Goal: Information Seeking & Learning: Learn about a topic

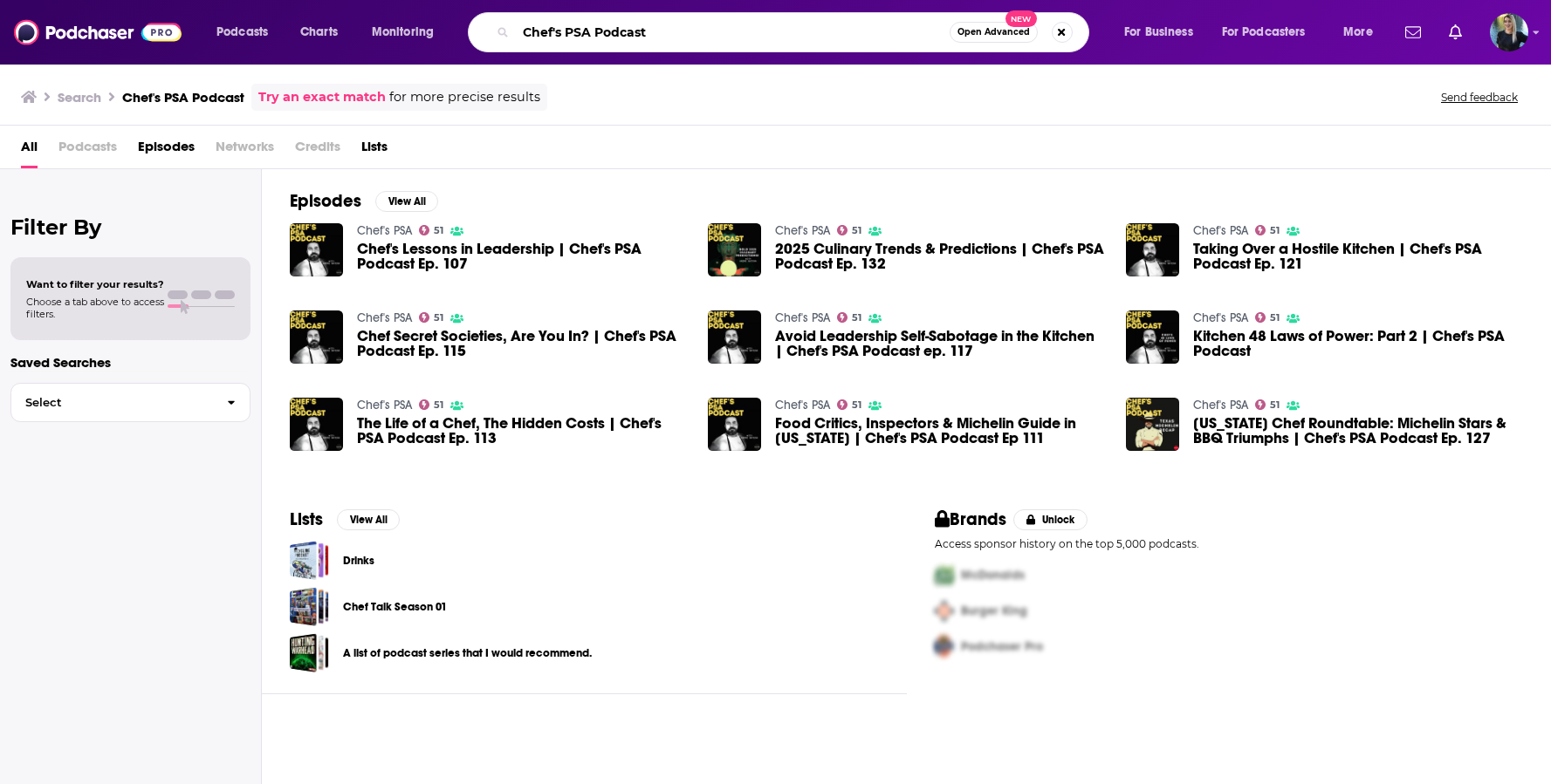
click at [595, 41] on input "Chef's PSA Podcast" at bounding box center [732, 33] width 433 height 28
paste input "[MEDICAL_DATA] And Me"
type input "[MEDICAL_DATA] And Me Podcast"
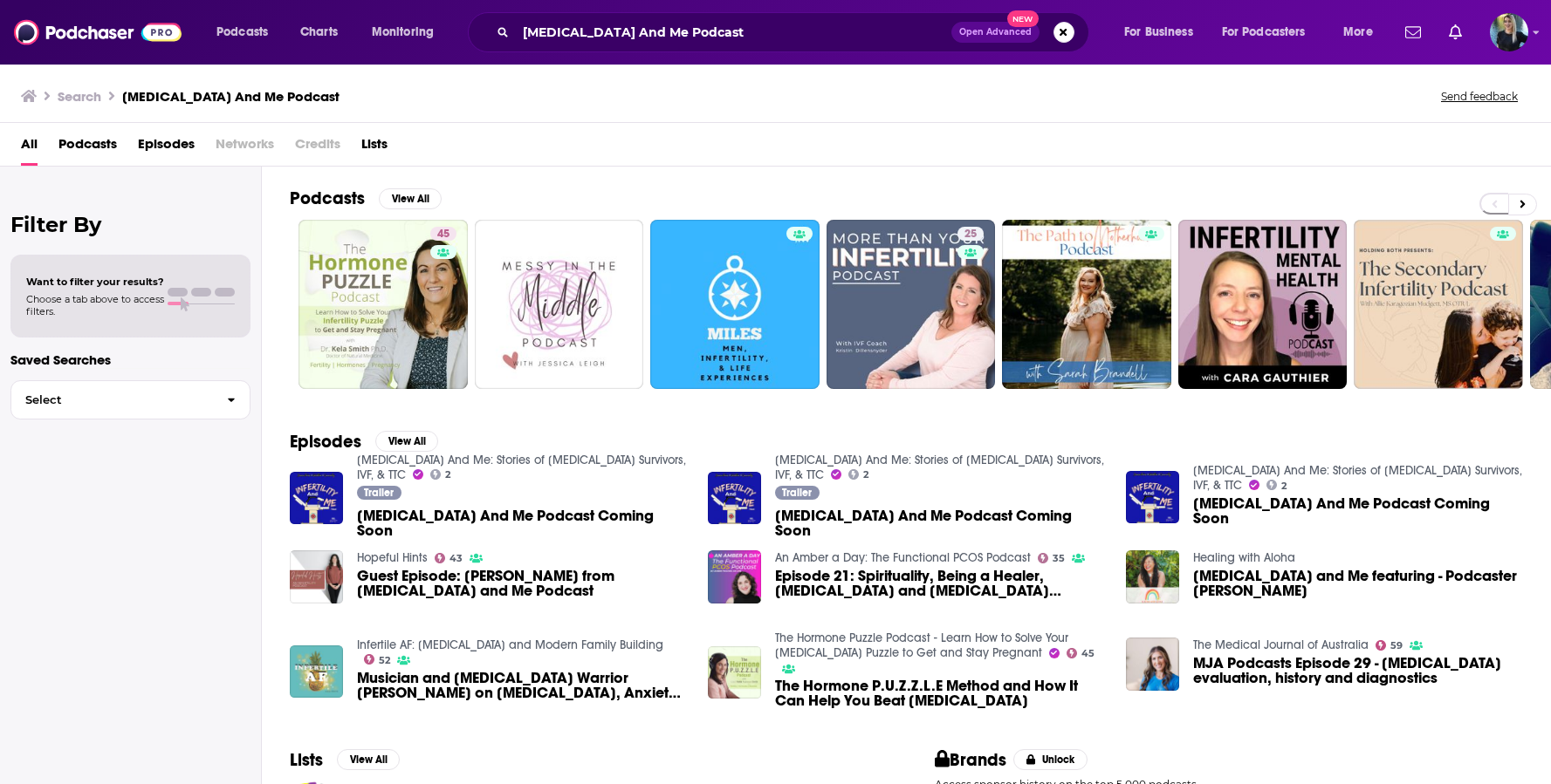
click at [495, 525] on span "[MEDICAL_DATA] And Me Podcast Coming Soon" at bounding box center [521, 524] width 329 height 30
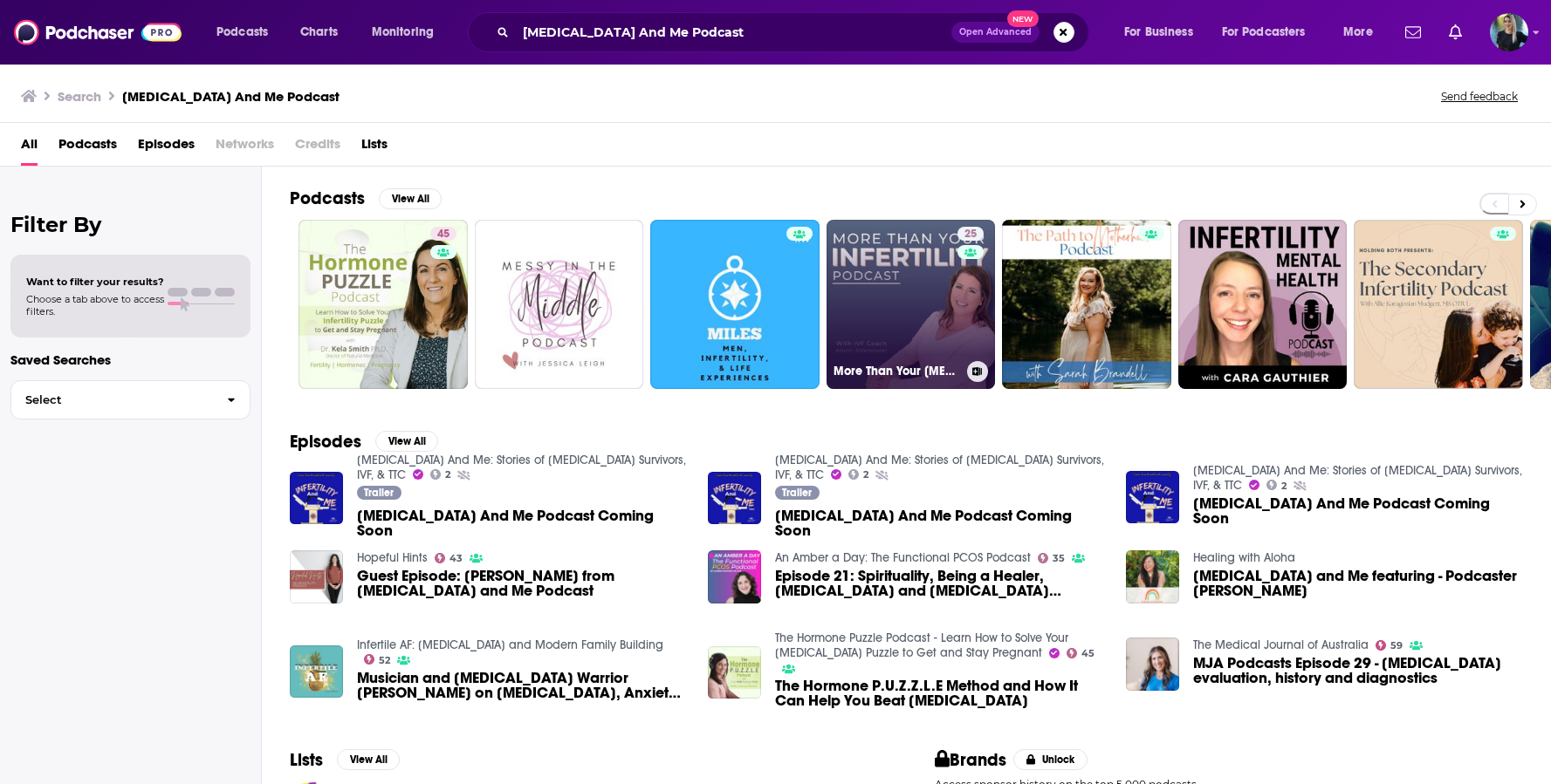
click at [862, 292] on link "25 More Than Your Infertility Podcast" at bounding box center [911, 304] width 169 height 169
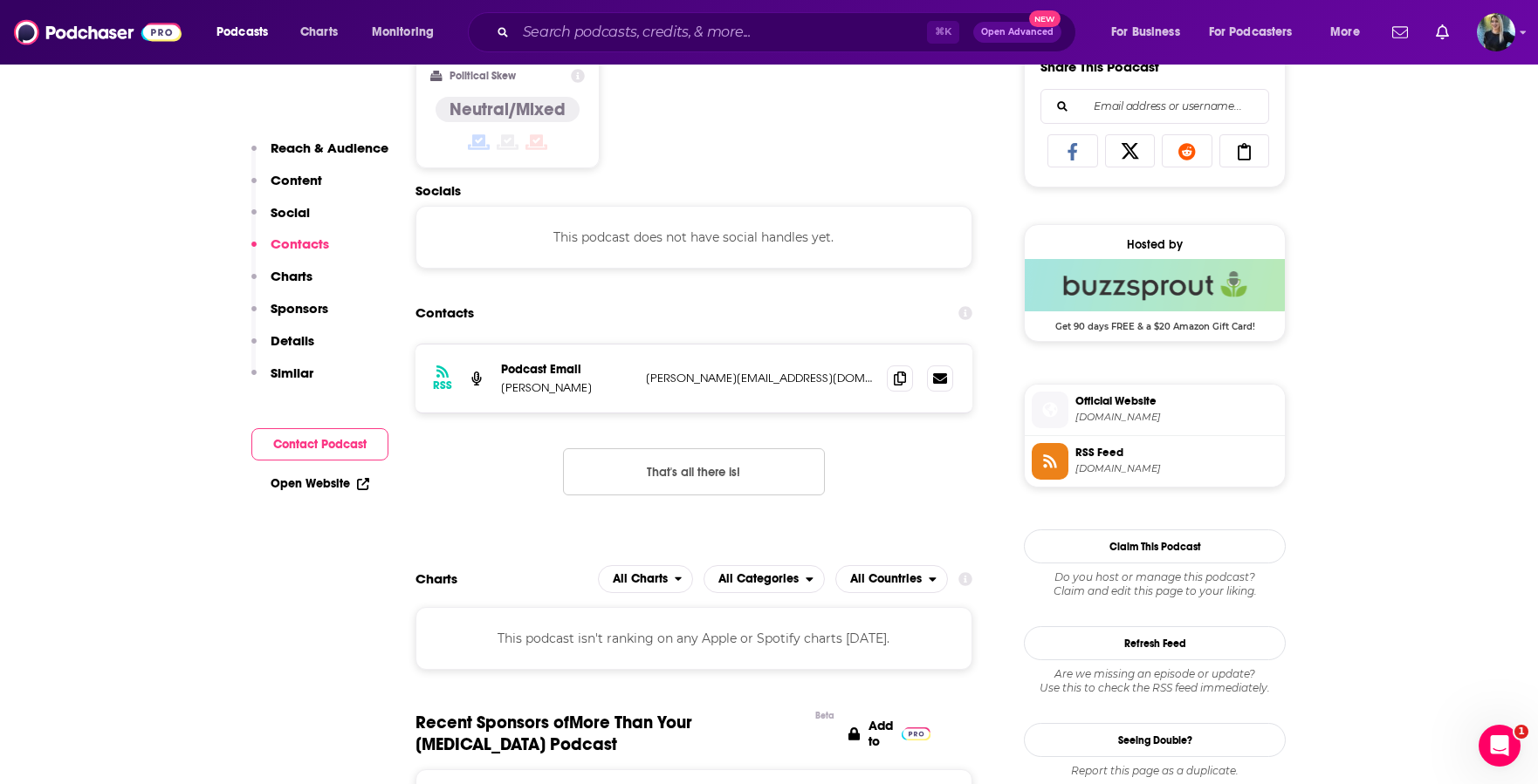
scroll to position [1099, 0]
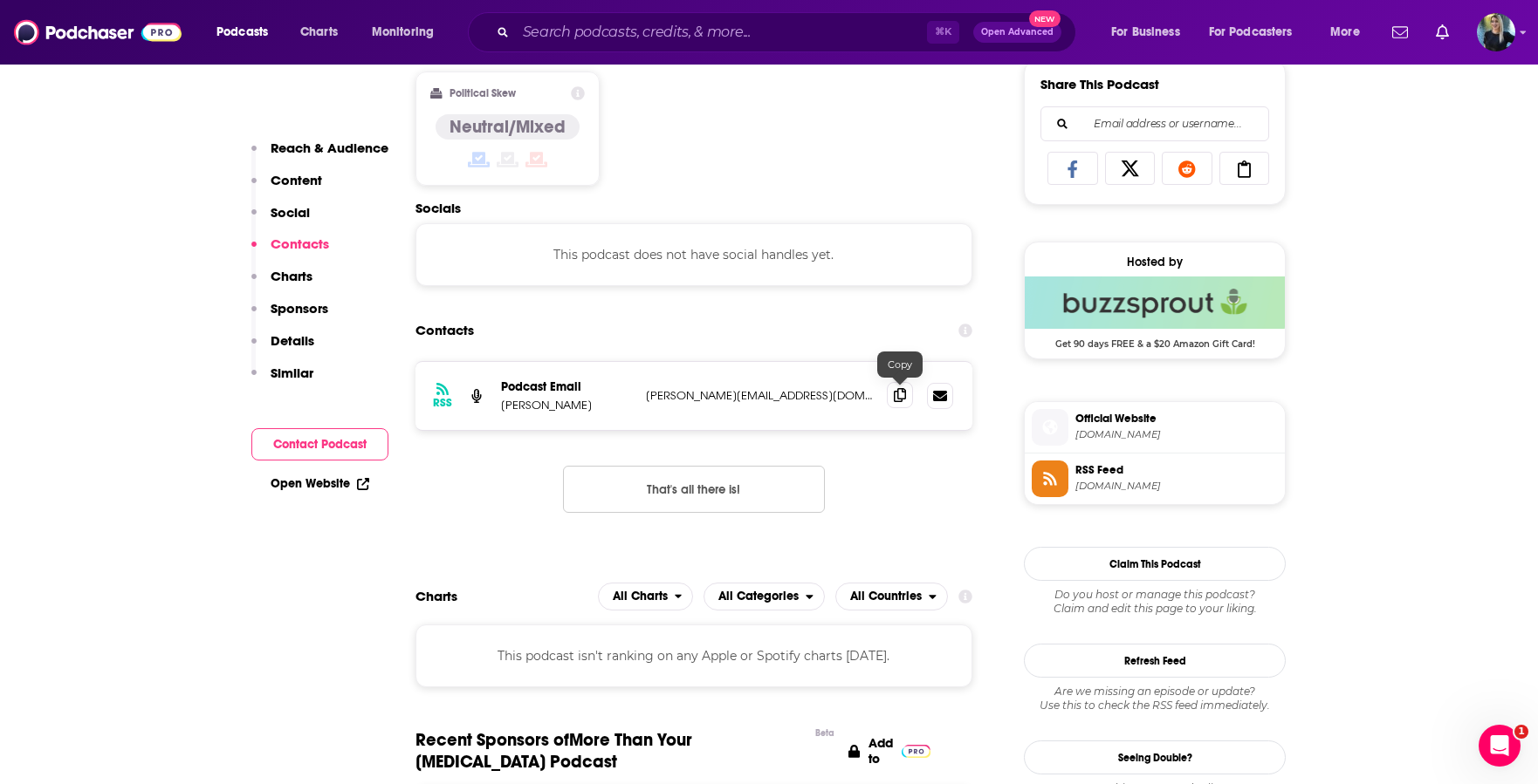
click at [897, 399] on icon at bounding box center [900, 395] width 12 height 14
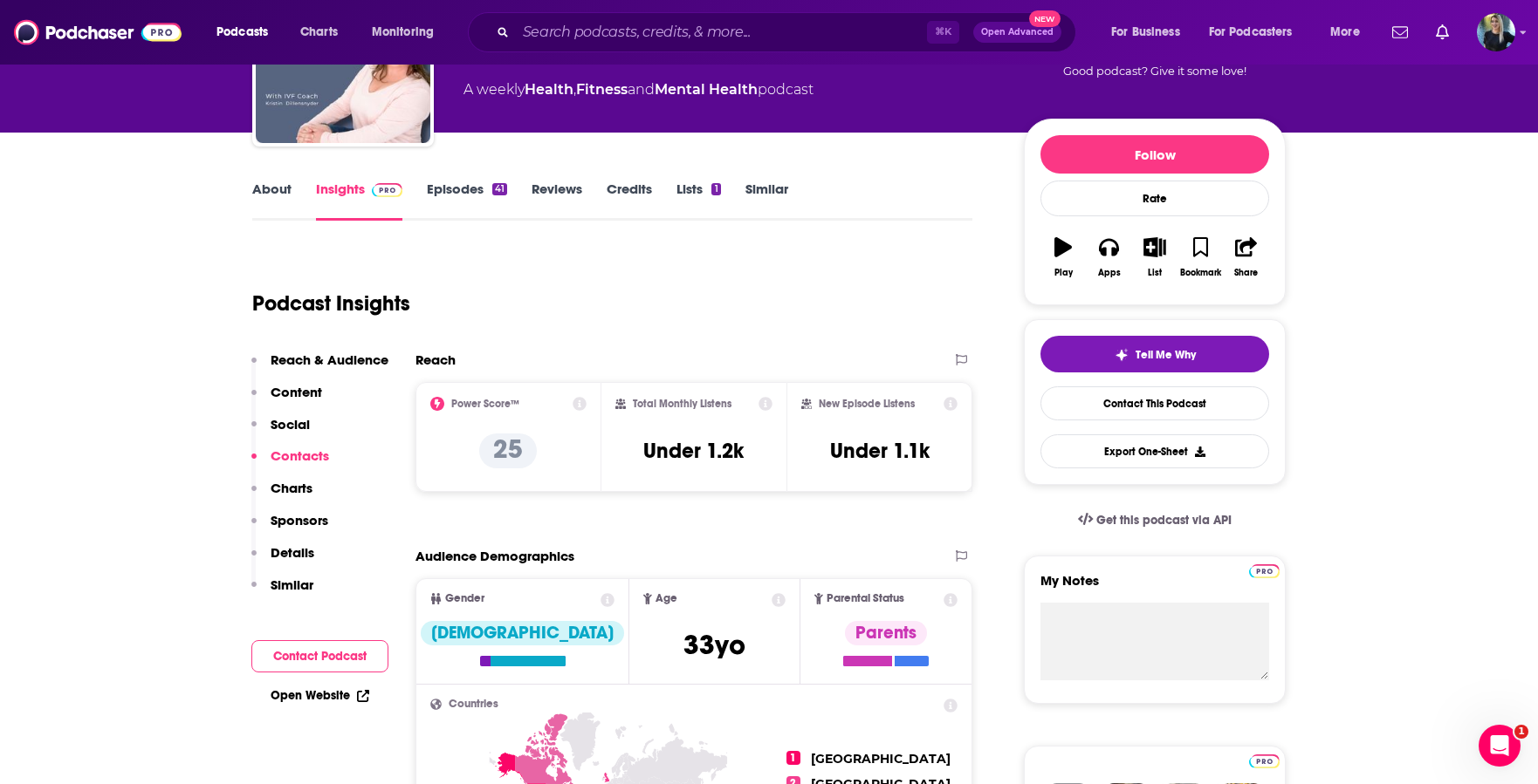
scroll to position [0, 0]
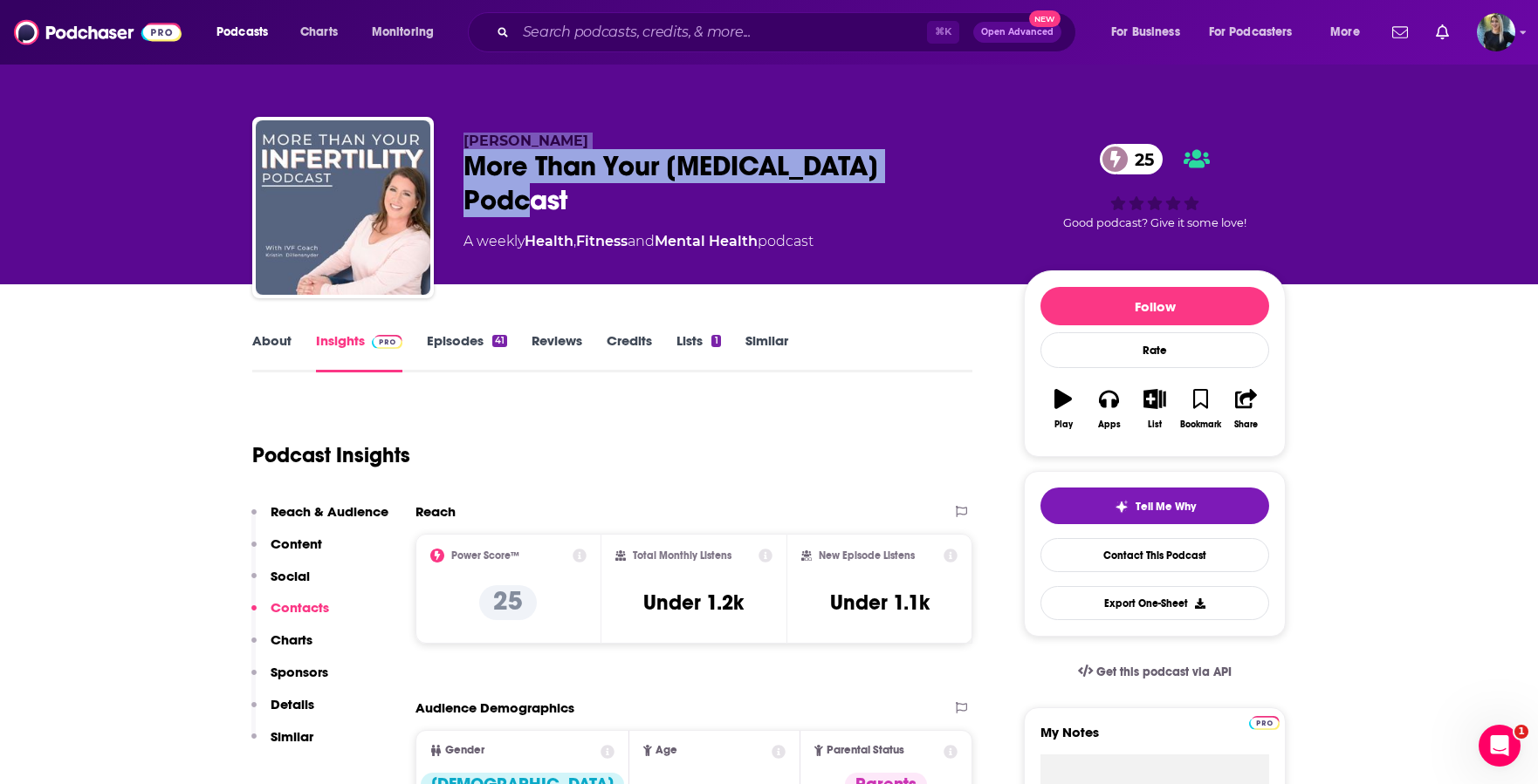
drag, startPoint x: 824, startPoint y: 169, endPoint x: 441, endPoint y: 148, distance: 383.6
click at [441, 148] on div "Kristin Dillensynder More Than Your Infertility Podcast 25 A weekly Health , Fi…" at bounding box center [769, 211] width 1033 height 188
copy div "Kristin Dillensynder More Than Your Infertility Podcast"
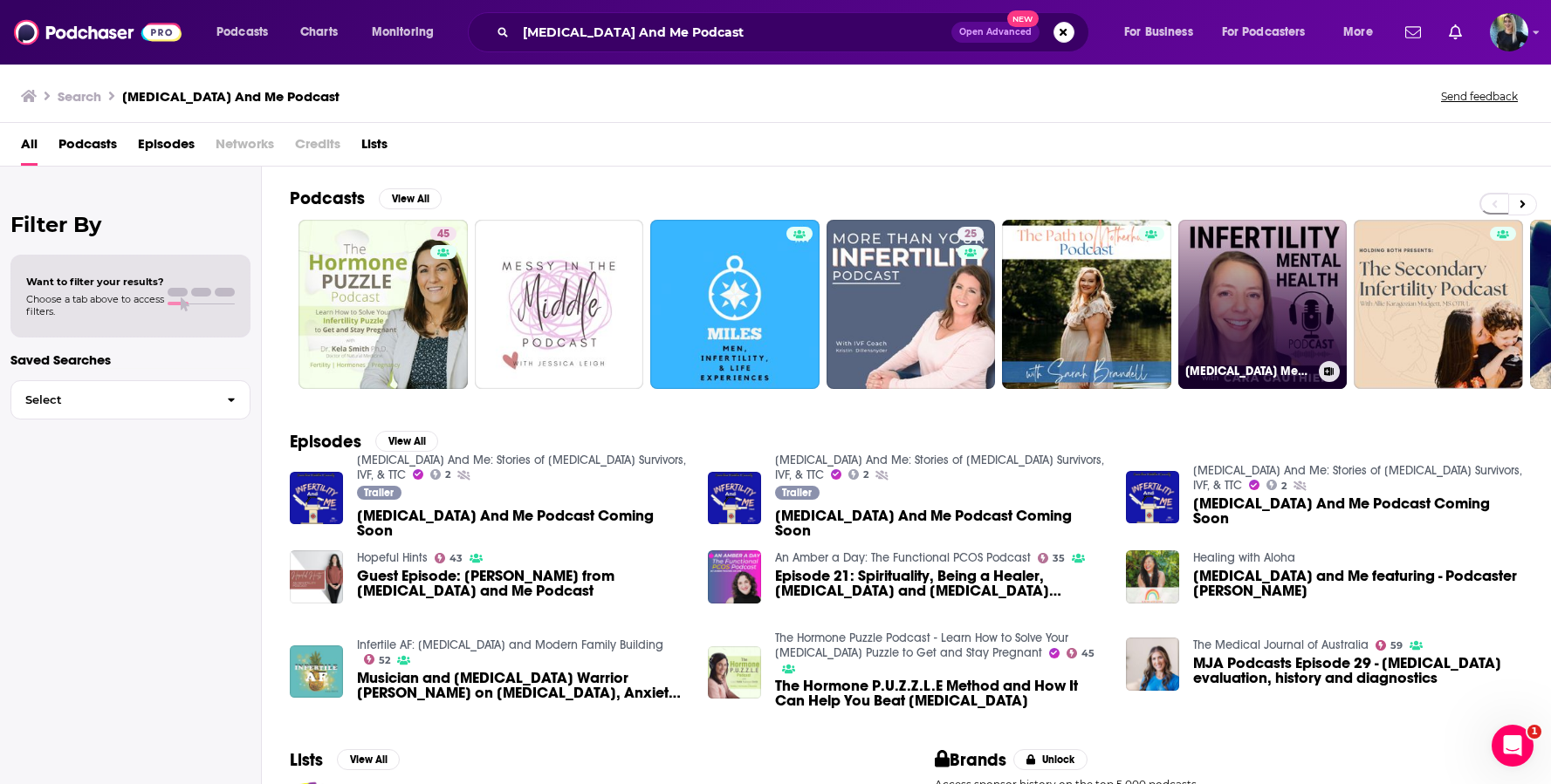
click at [1239, 294] on link "Infertility Mental Health" at bounding box center [1263, 304] width 169 height 169
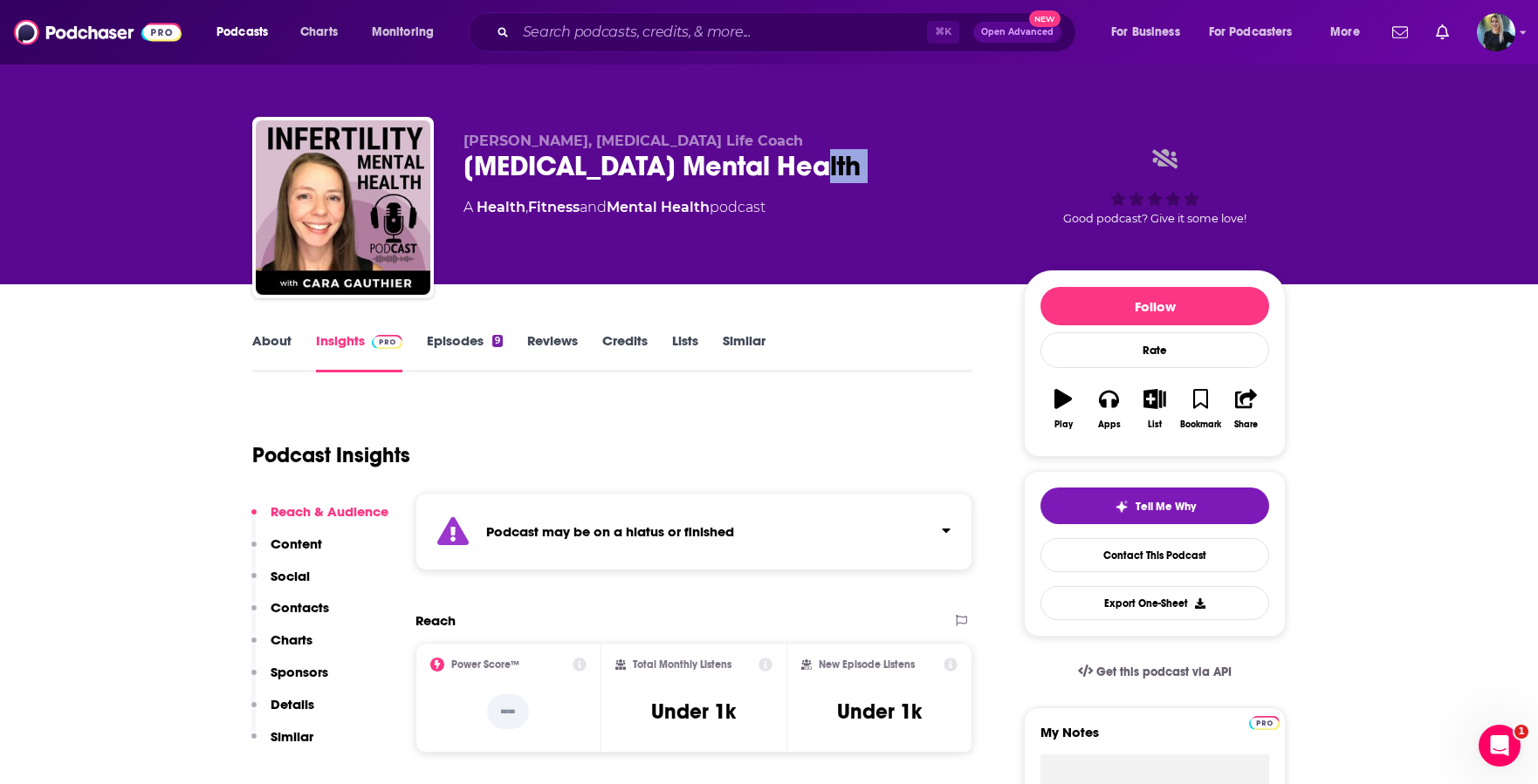
drag, startPoint x: 769, startPoint y: 170, endPoint x: 515, endPoint y: 191, distance: 254.9
click at [515, 191] on div "Cara Gauthier, Infertility Life Coach Infertility Mental Health A Health , Fitn…" at bounding box center [729, 202] width 533 height 139
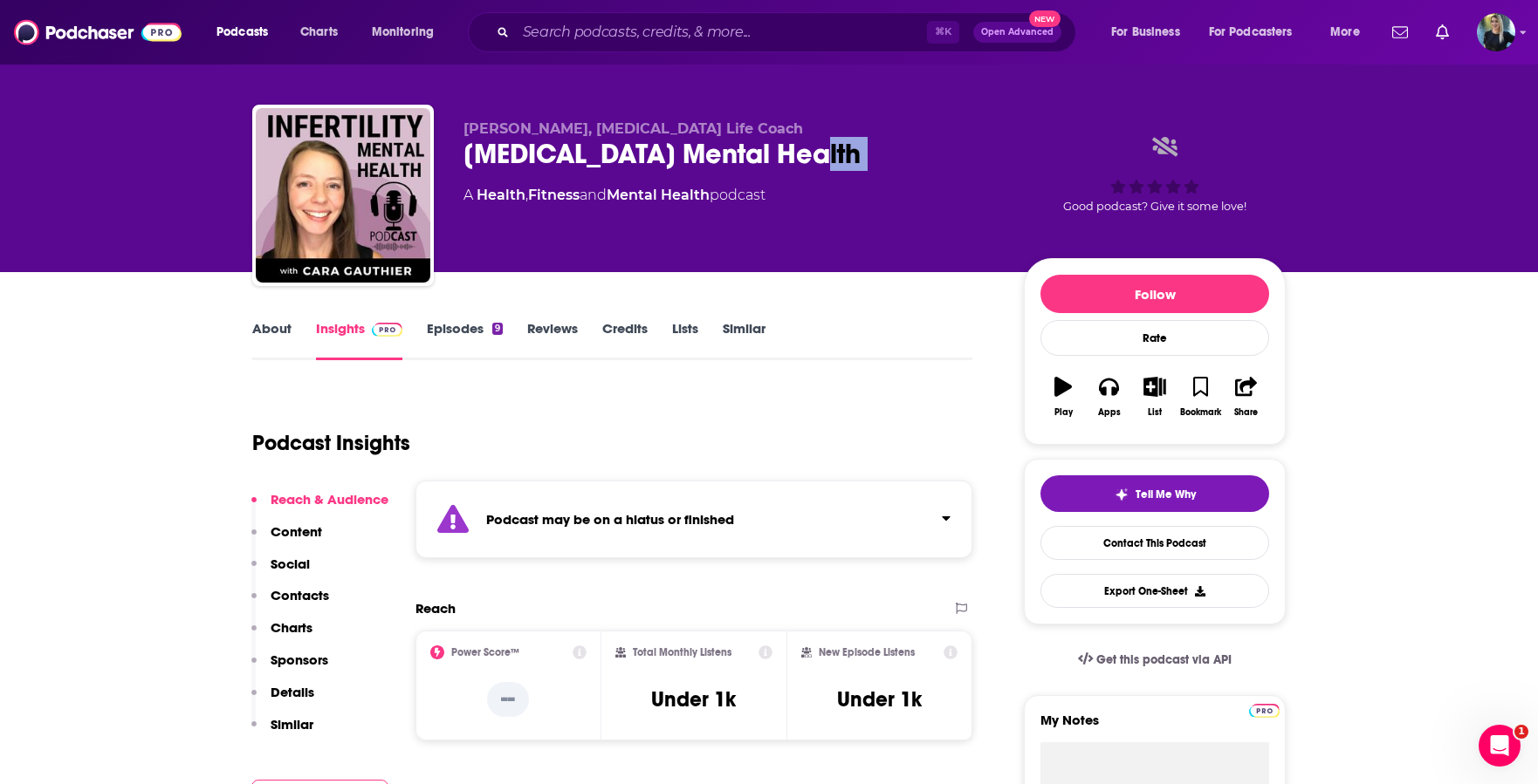
scroll to position [33, 0]
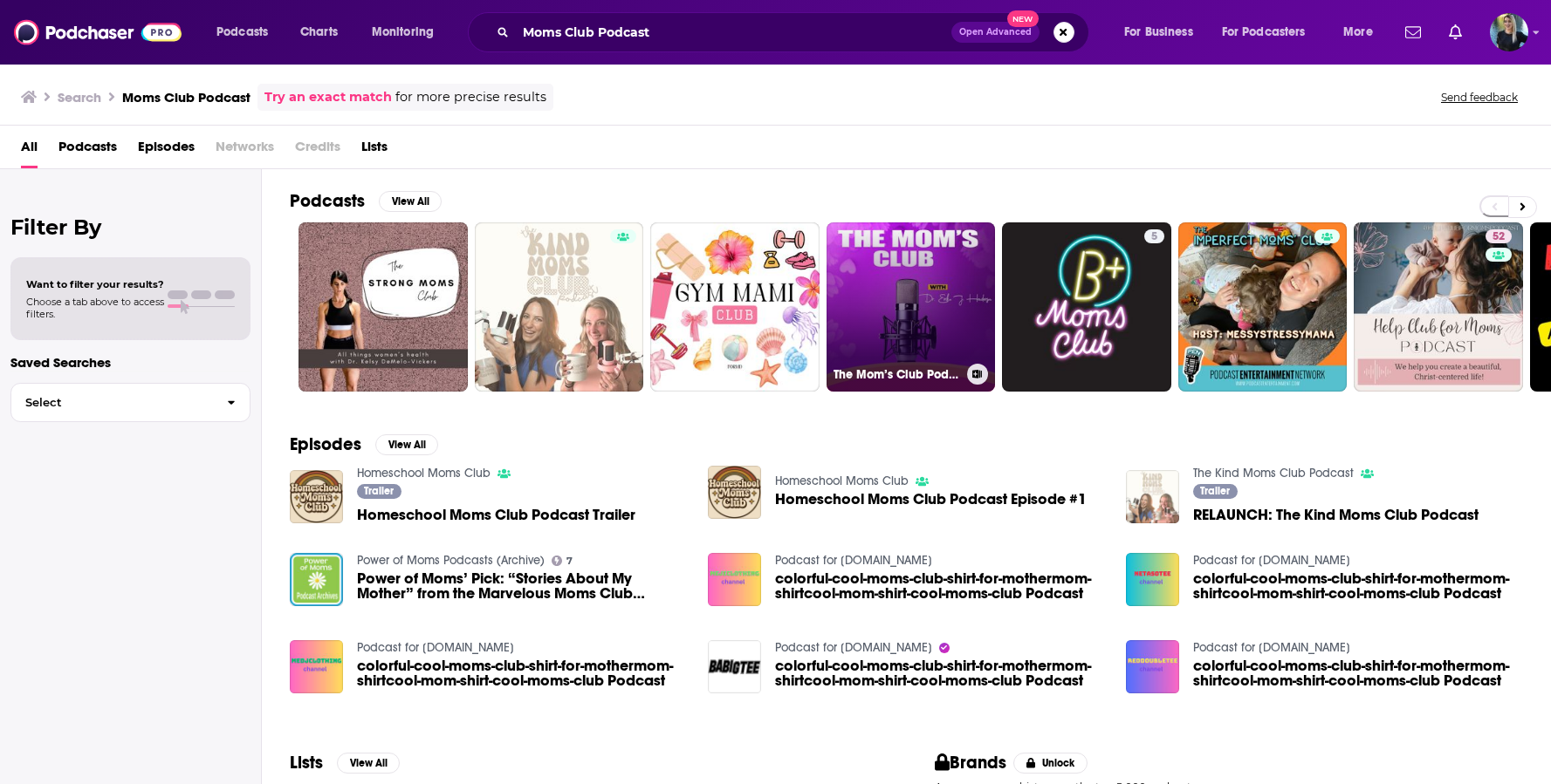
click at [915, 328] on link "The Mom’s Club Podcast" at bounding box center [911, 307] width 169 height 169
